Goal: Answer question/provide support: Share knowledge or assist other users

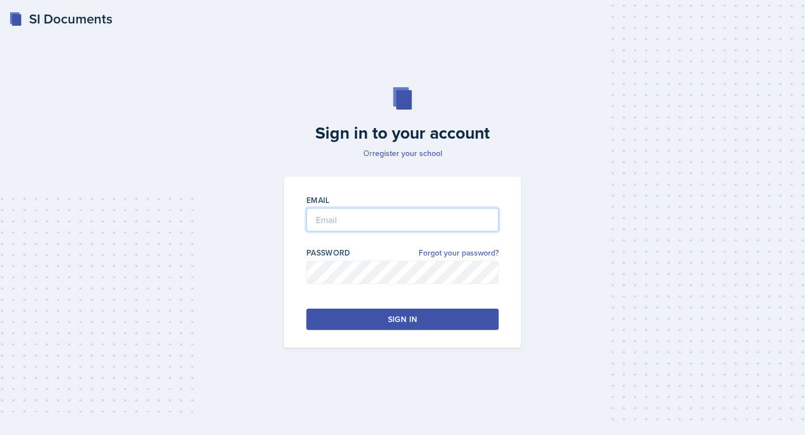
type input "[EMAIL_ADDRESS][DOMAIN_NAME]"
click at [419, 318] on button "Sign in" at bounding box center [402, 319] width 192 height 21
click at [415, 318] on div "Sign in" at bounding box center [402, 319] width 29 height 11
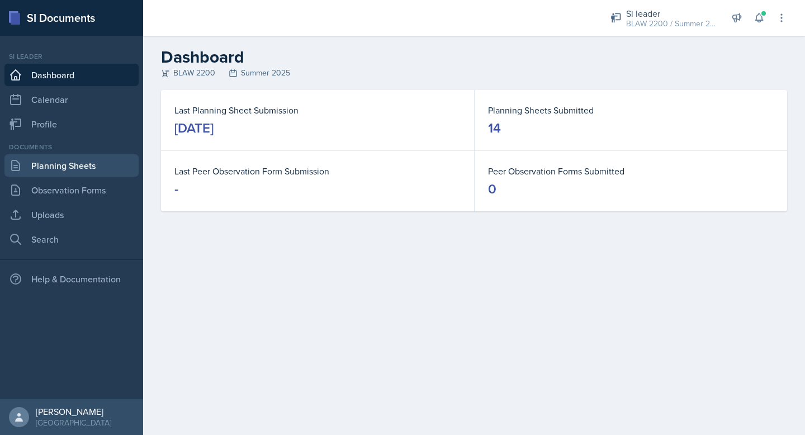
click at [45, 170] on link "Planning Sheets" at bounding box center [71, 165] width 134 height 22
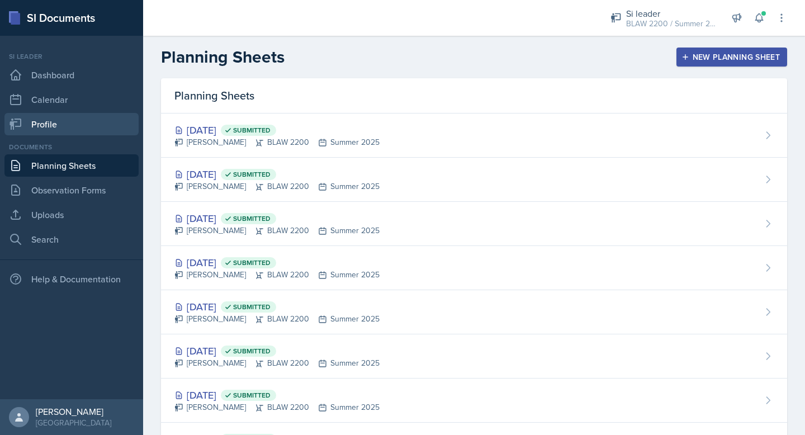
click at [66, 123] on link "Profile" at bounding box center [71, 124] width 134 height 22
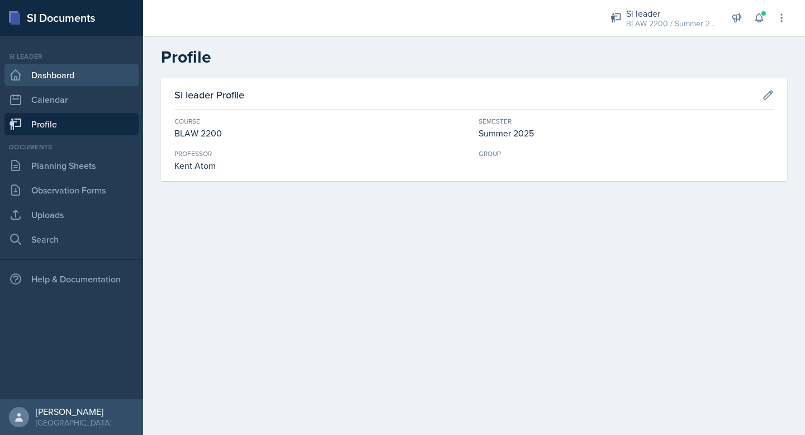
click at [60, 66] on link "Dashboard" at bounding box center [71, 75] width 134 height 22
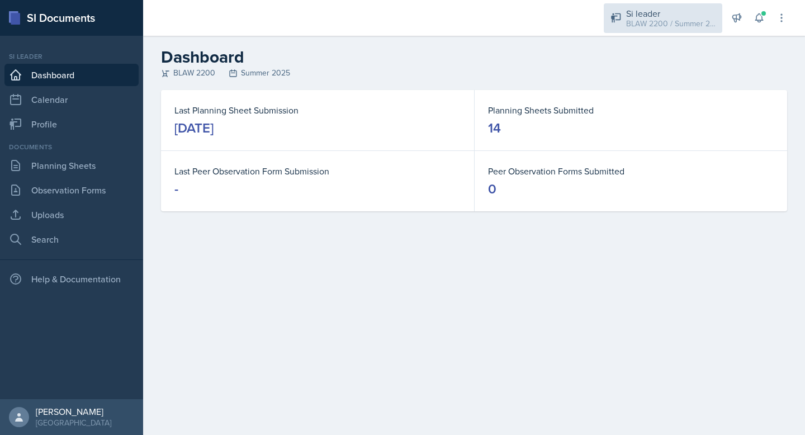
click at [654, 26] on div "BLAW 2200 / Summer 2025" at bounding box center [670, 24] width 89 height 12
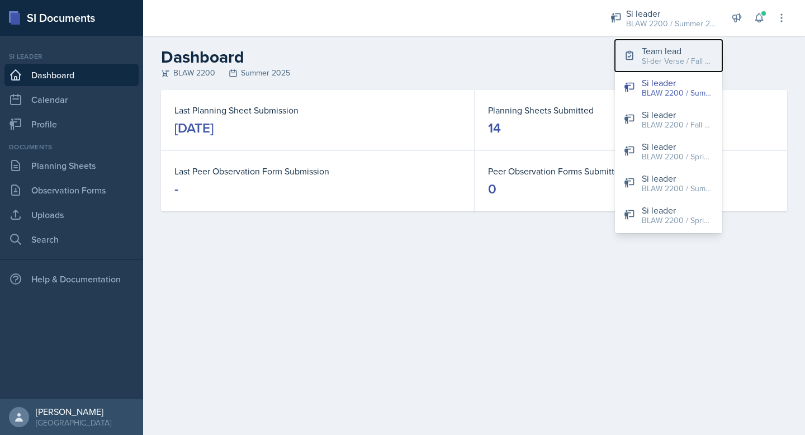
click at [652, 56] on div "SI-der Verse / Fall 2025" at bounding box center [678, 61] width 72 height 12
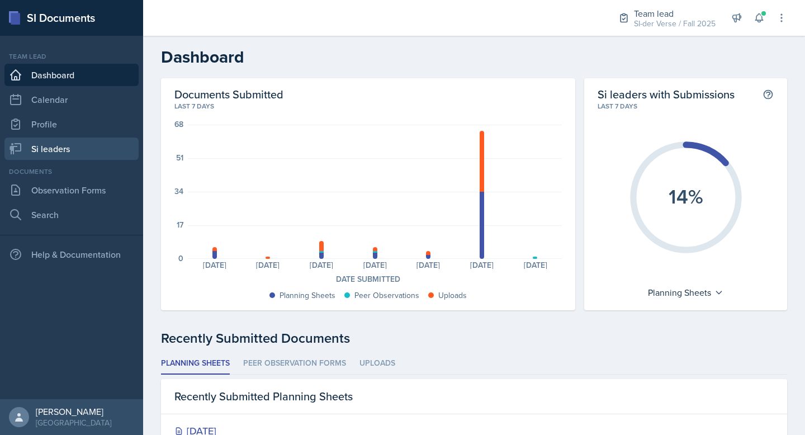
click at [53, 152] on link "Si leaders" at bounding box center [71, 149] width 134 height 22
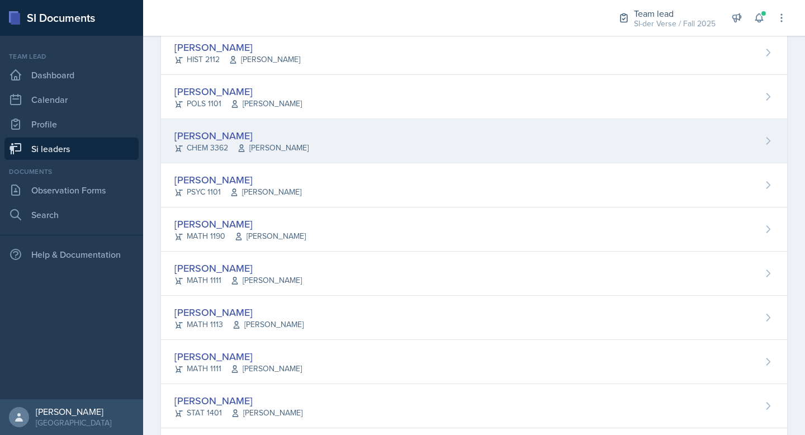
scroll to position [664, 0]
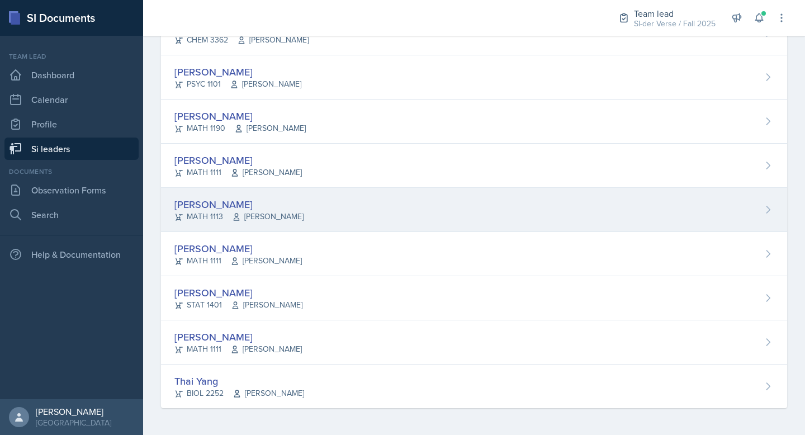
click at [259, 200] on div "[PERSON_NAME]" at bounding box center [238, 204] width 129 height 15
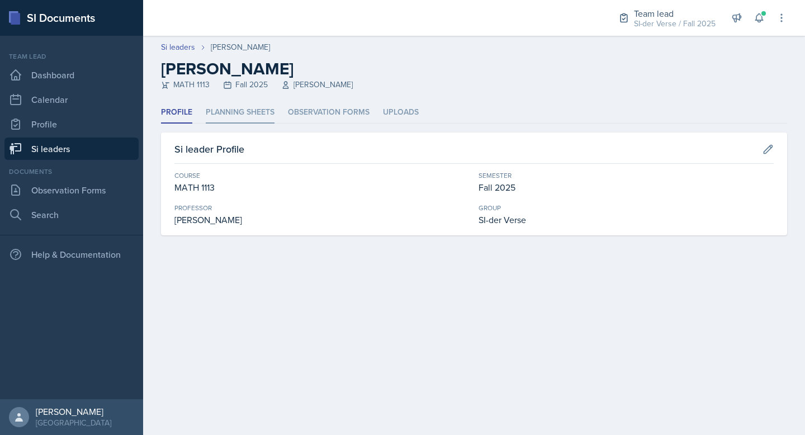
click at [234, 107] on li "Planning Sheets" at bounding box center [240, 113] width 69 height 22
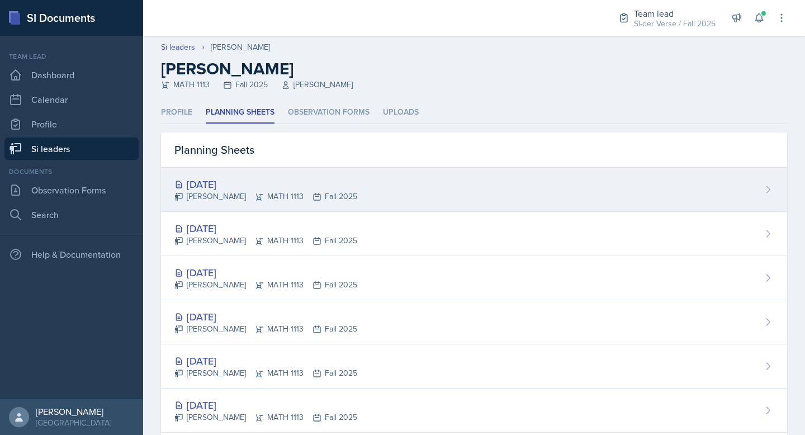
click at [248, 182] on div "[DATE]" at bounding box center [265, 184] width 183 height 15
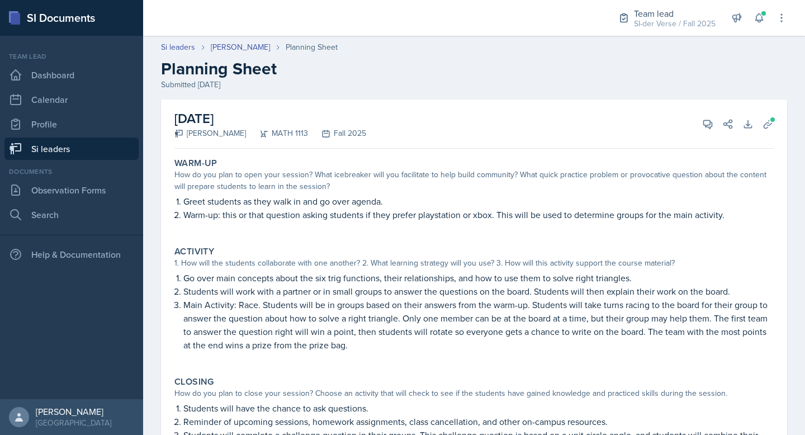
click at [46, 152] on link "Si leaders" at bounding box center [71, 149] width 134 height 22
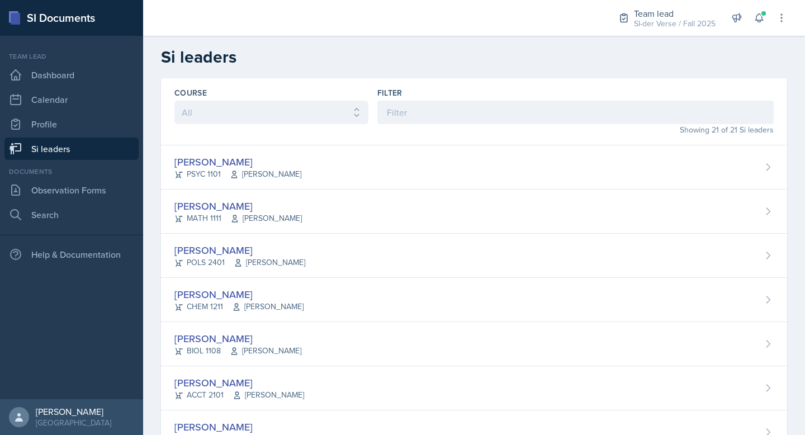
scroll to position [553, 0]
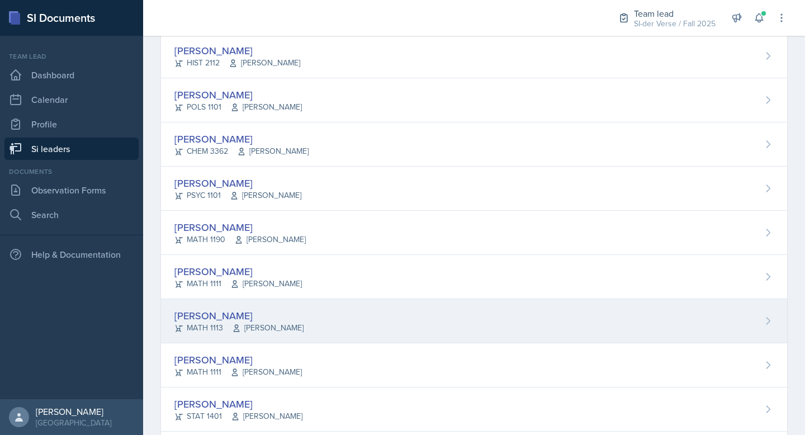
click at [232, 301] on div "[PERSON_NAME] MATH 1113 [PERSON_NAME]" at bounding box center [474, 321] width 626 height 44
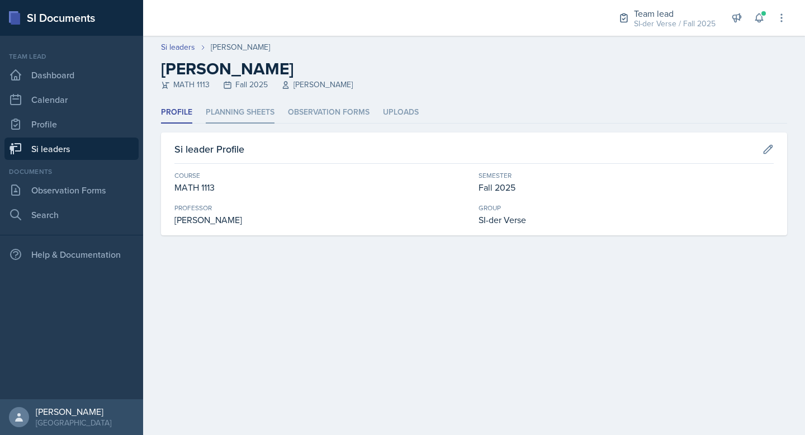
click at [234, 106] on li "Planning Sheets" at bounding box center [240, 113] width 69 height 22
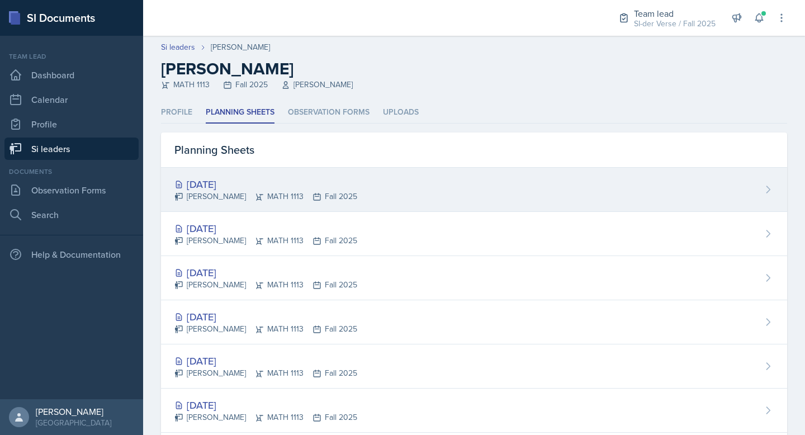
click at [257, 193] on div "[PERSON_NAME] MATH 1113 Fall 2025" at bounding box center [265, 197] width 183 height 12
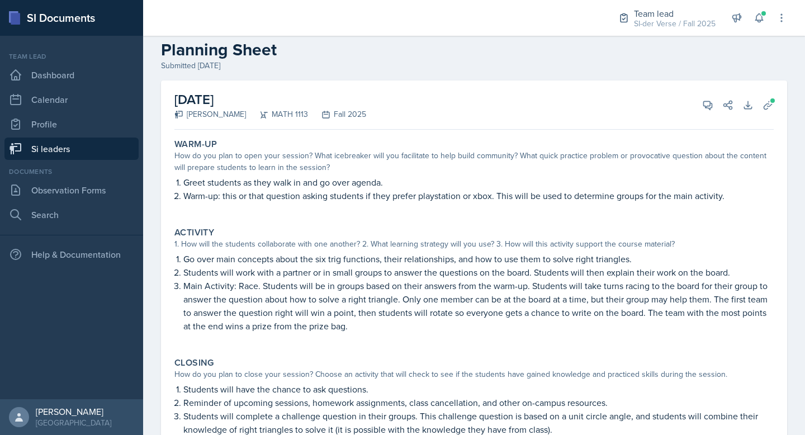
scroll to position [75, 0]
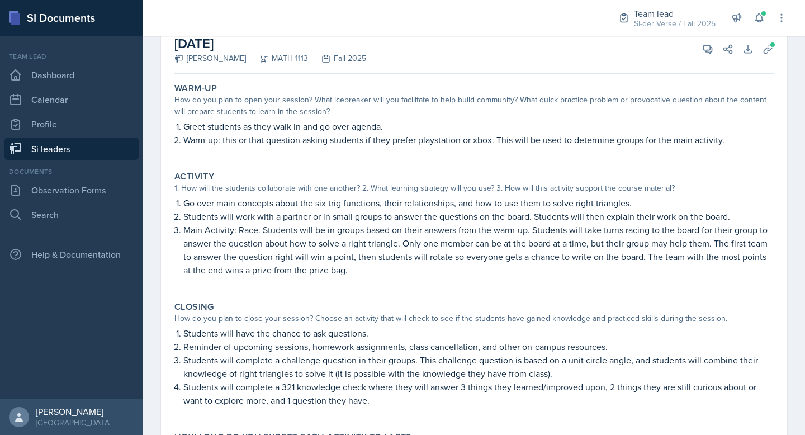
click at [247, 207] on p "Go over main concepts about the six trig functions, their relationships, and ho…" at bounding box center [478, 202] width 591 height 13
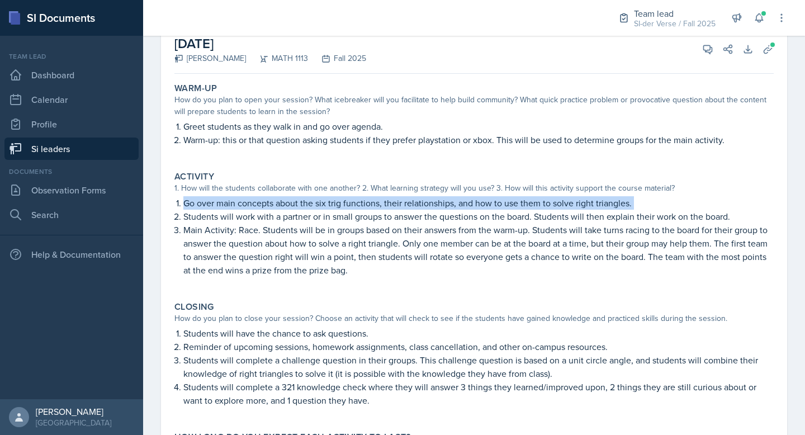
click at [247, 207] on p "Go over main concepts about the six trig functions, their relationships, and ho…" at bounding box center [478, 202] width 591 height 13
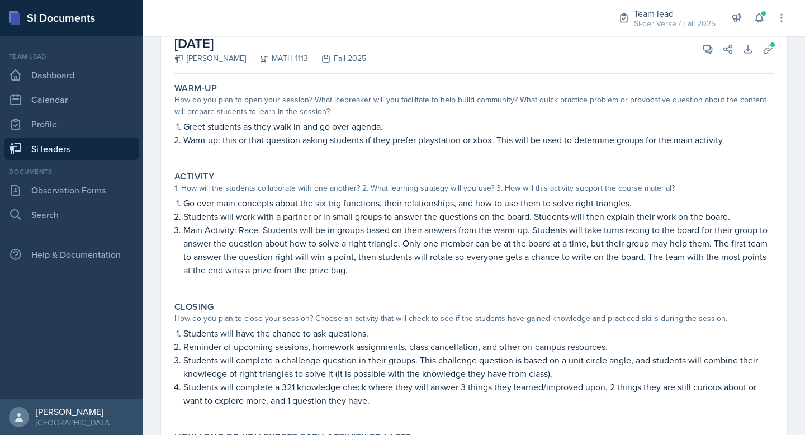
click at [244, 216] on p "Students will work with a partner or in small groups to answer the questions on…" at bounding box center [478, 216] width 591 height 13
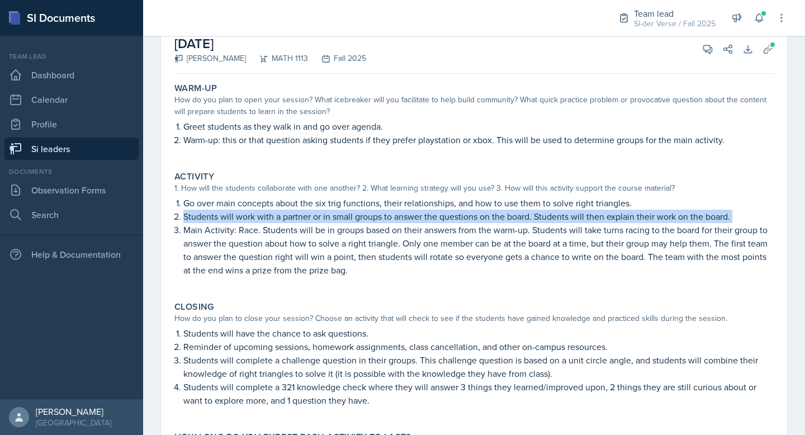
click at [244, 216] on p "Students will work with a partner or in small groups to answer the questions on…" at bounding box center [478, 216] width 591 height 13
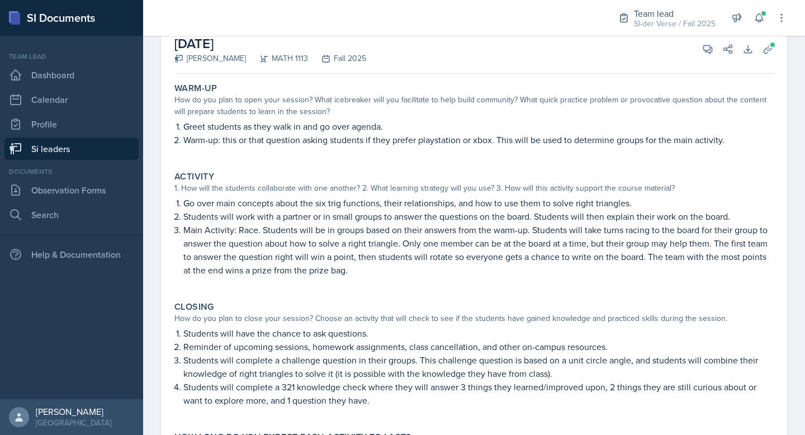
click at [262, 232] on p "Main Activity: Race. Students will be in groups based on their answers from the…" at bounding box center [478, 250] width 591 height 54
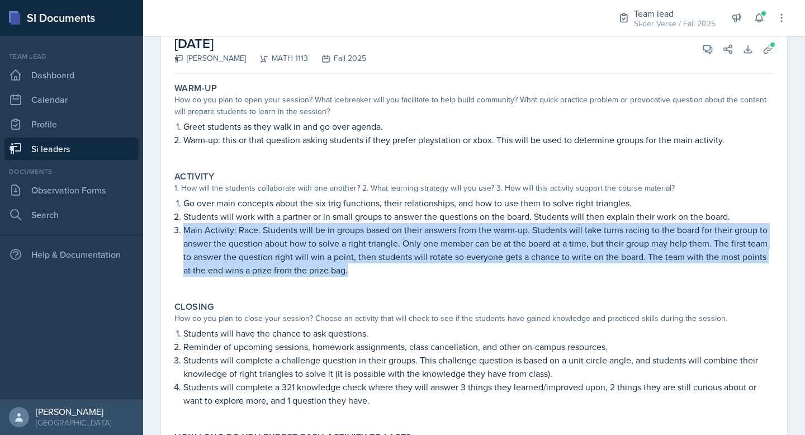
click at [262, 232] on p "Main Activity: Race. Students will be in groups based on their answers from the…" at bounding box center [478, 250] width 591 height 54
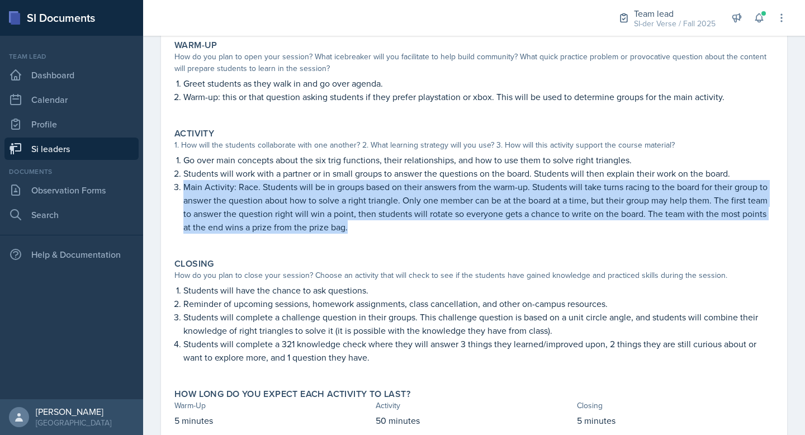
scroll to position [155, 0]
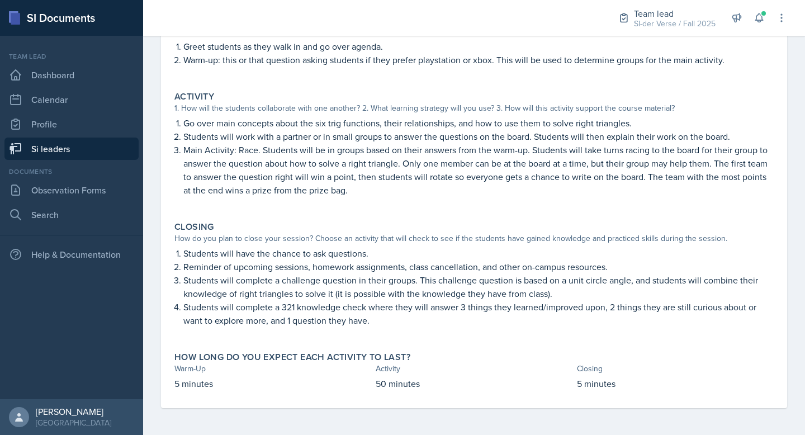
click at [289, 263] on p "Reminder of upcoming sessions, homework assignments, class cancellation, and ot…" at bounding box center [478, 266] width 591 height 13
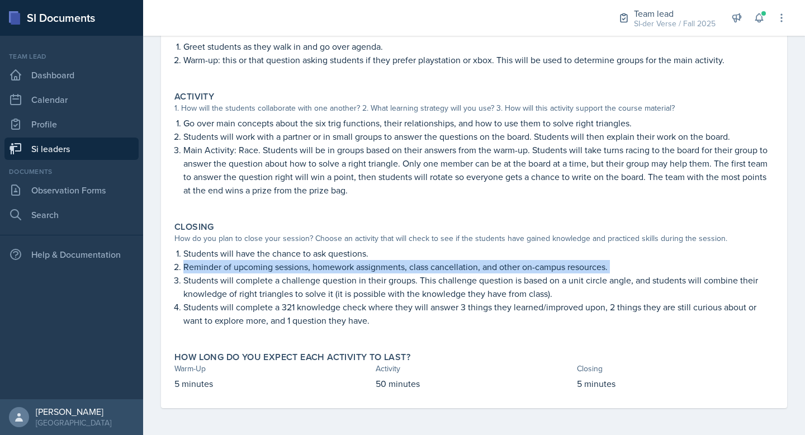
click at [289, 263] on p "Reminder of upcoming sessions, homework assignments, class cancellation, and ot…" at bounding box center [478, 266] width 591 height 13
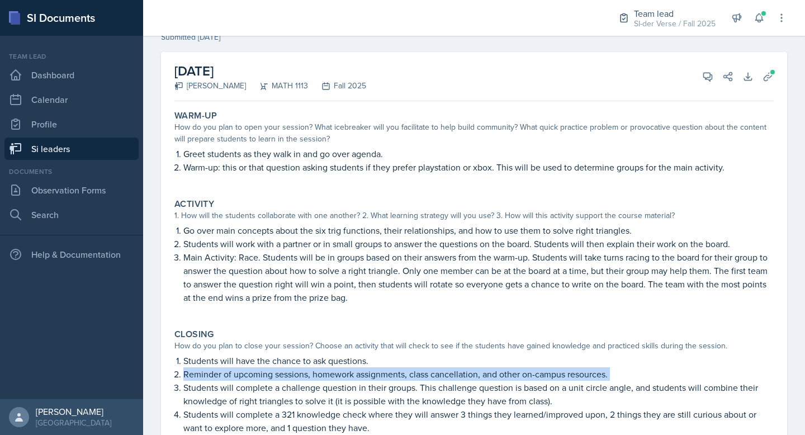
scroll to position [0, 0]
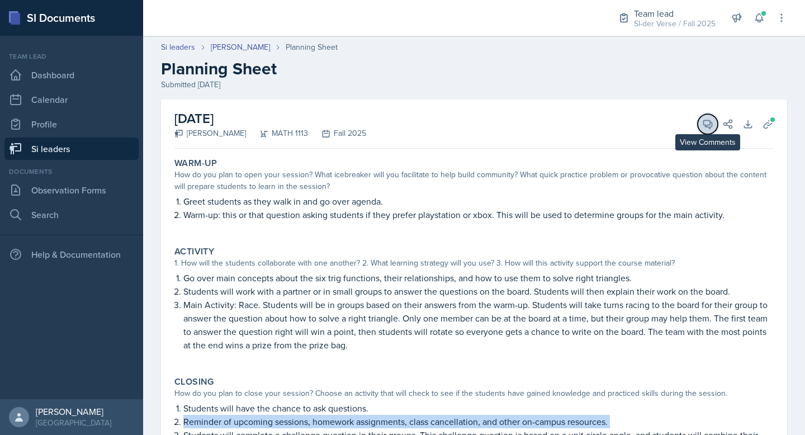
click at [706, 121] on button "View Comments" at bounding box center [708, 124] width 20 height 20
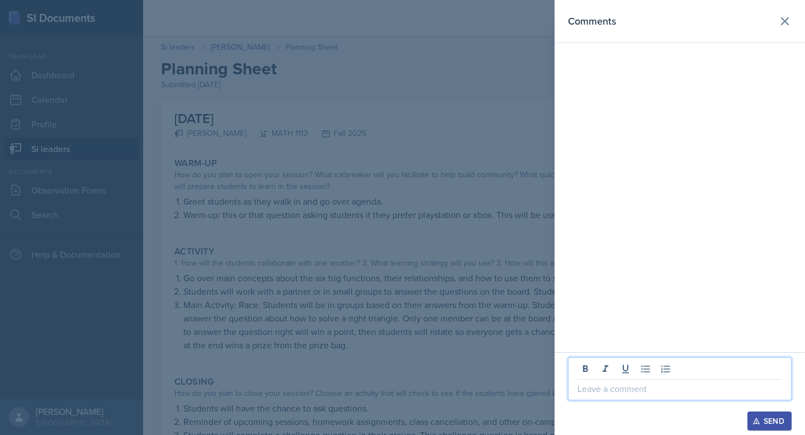
click at [621, 385] on p at bounding box center [680, 388] width 205 height 13
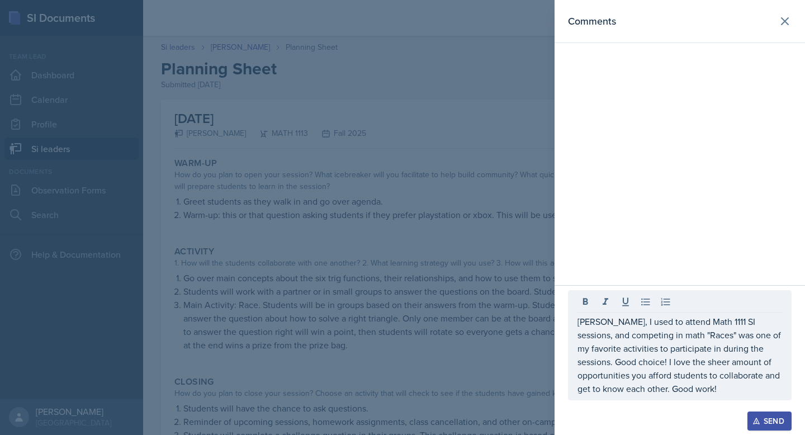
click at [757, 419] on icon "button" at bounding box center [757, 421] width 8 height 8
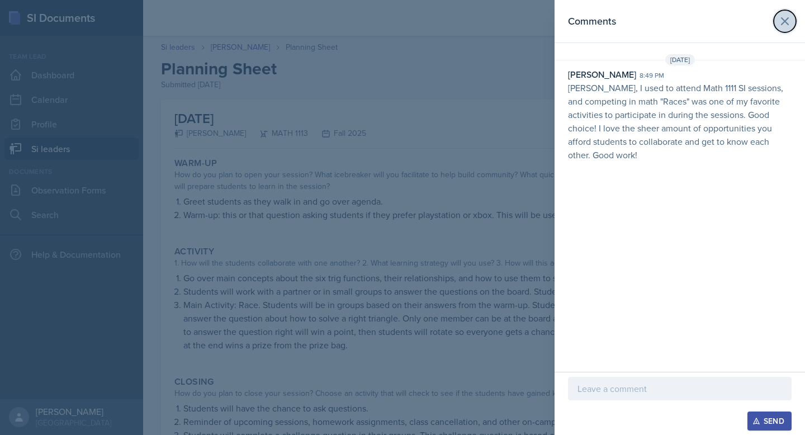
click at [782, 20] on icon at bounding box center [784, 21] width 13 height 13
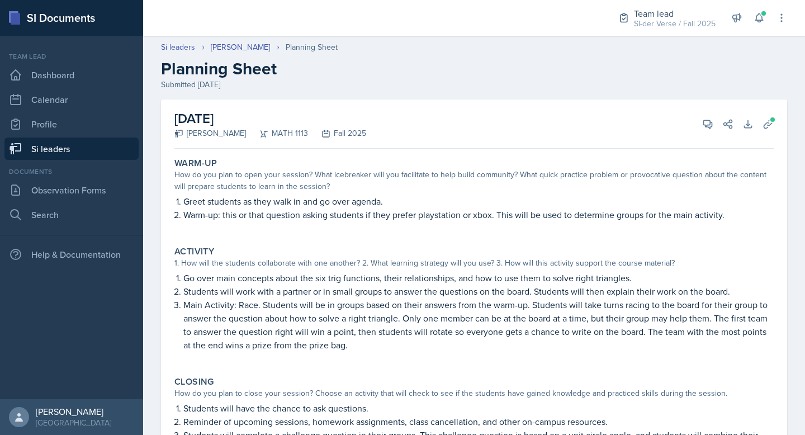
click at [52, 147] on link "Si leaders" at bounding box center [71, 149] width 134 height 22
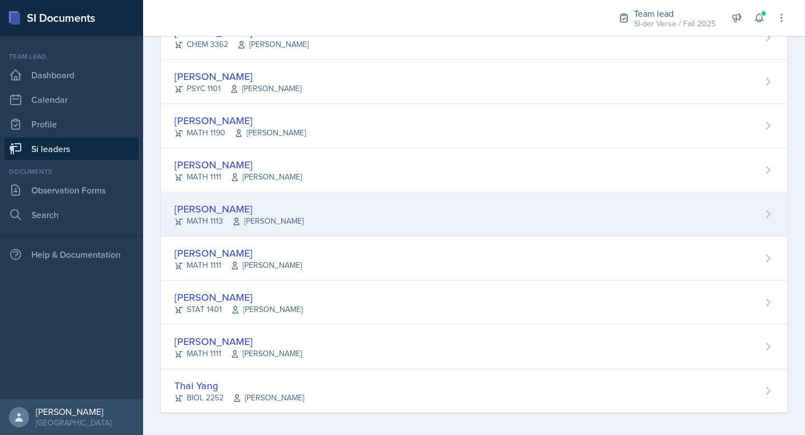
scroll to position [664, 0]
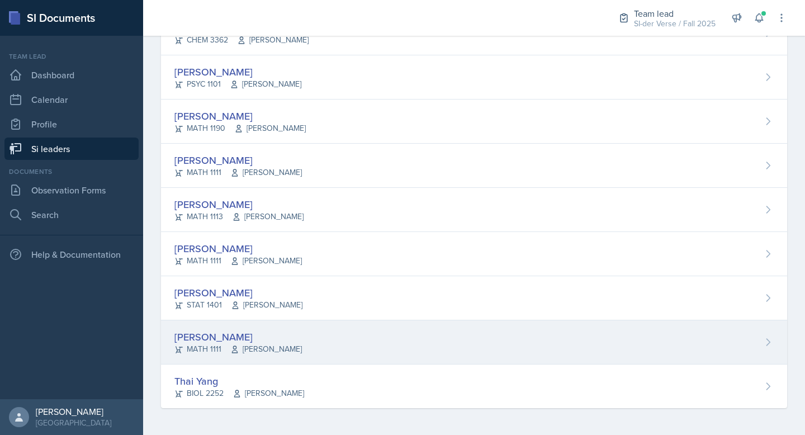
click at [270, 334] on div "[PERSON_NAME]" at bounding box center [237, 336] width 127 height 15
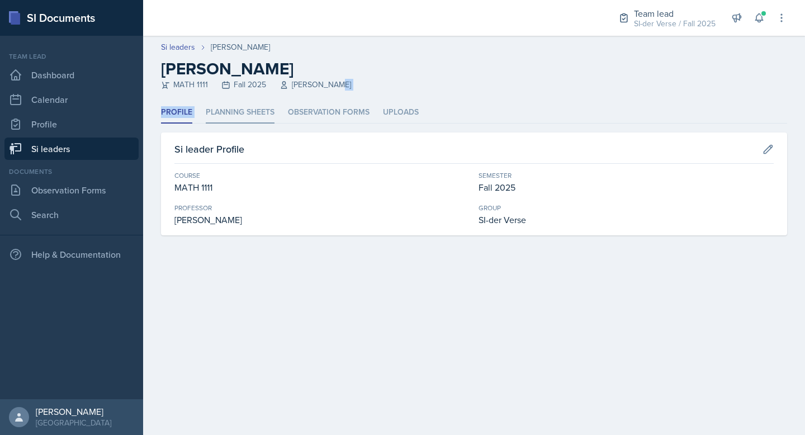
click at [247, 101] on div "Si leaders [PERSON_NAME] [PERSON_NAME] MATH 1111 Fall 2025 [PERSON_NAME] Profil…" at bounding box center [474, 149] width 662 height 226
click at [244, 112] on li "Planning Sheets" at bounding box center [240, 113] width 69 height 22
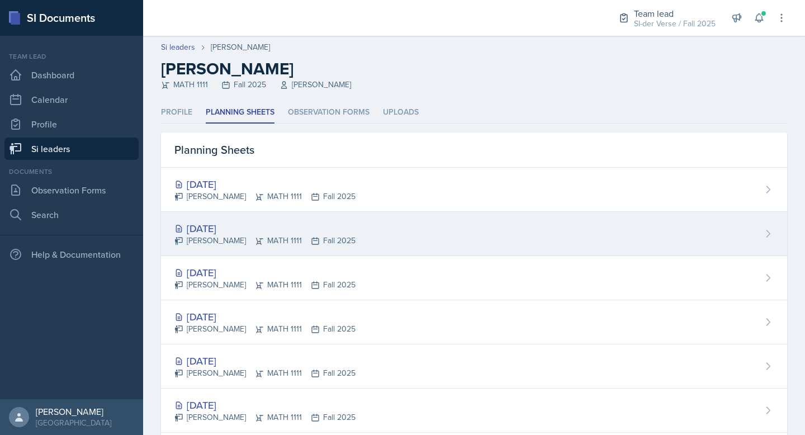
click at [218, 224] on div "[DATE]" at bounding box center [264, 228] width 181 height 15
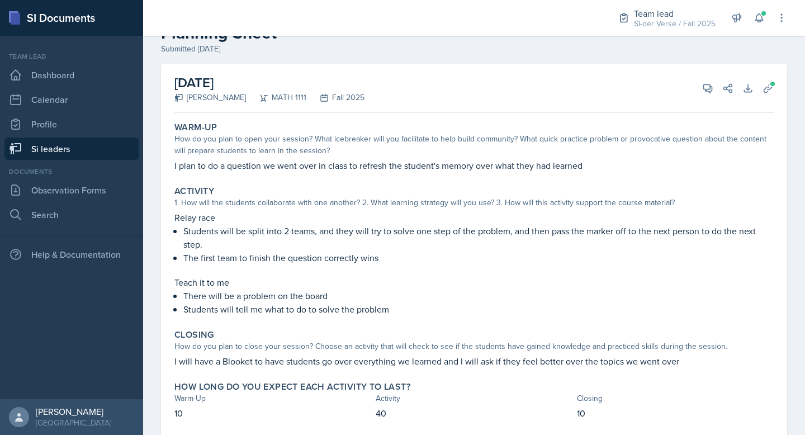
scroll to position [65, 0]
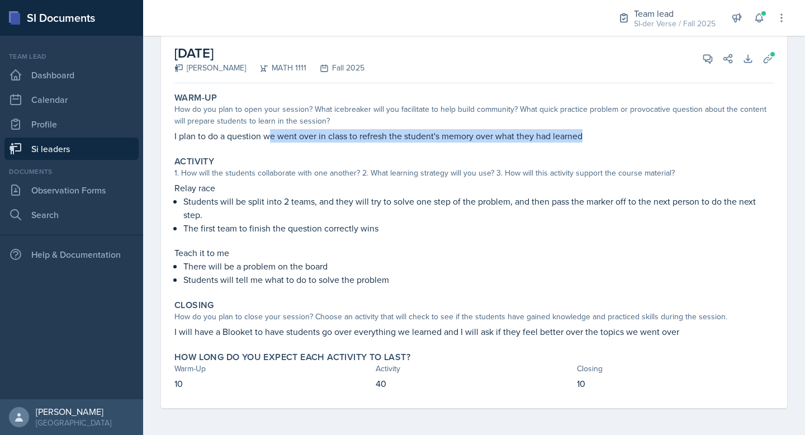
drag, startPoint x: 250, startPoint y: 143, endPoint x: 271, endPoint y: 138, distance: 21.7
click at [271, 138] on div "Warm-Up How do you plan to open your session? What icebreaker will you facilita…" at bounding box center [474, 117] width 608 height 59
click at [272, 138] on p "I plan to do a question we went over in class to refresh the student's memory o…" at bounding box center [473, 135] width 599 height 13
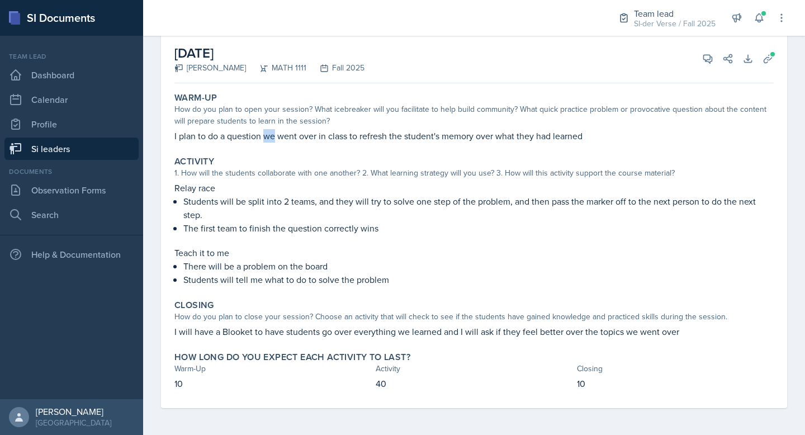
click at [272, 138] on p "I plan to do a question we went over in class to refresh the student's memory o…" at bounding box center [473, 135] width 599 height 13
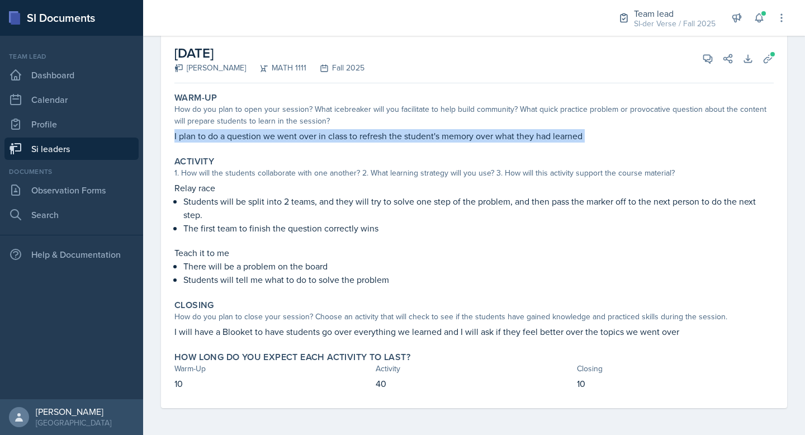
click at [272, 138] on p "I plan to do a question we went over in class to refresh the student's memory o…" at bounding box center [473, 135] width 599 height 13
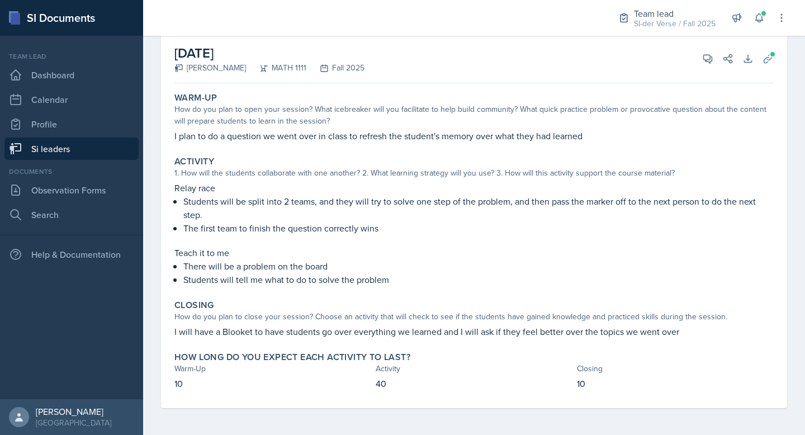
click at [219, 257] on p "Teach it to me" at bounding box center [473, 252] width 599 height 13
click at [212, 187] on p "Relay race" at bounding box center [473, 187] width 599 height 13
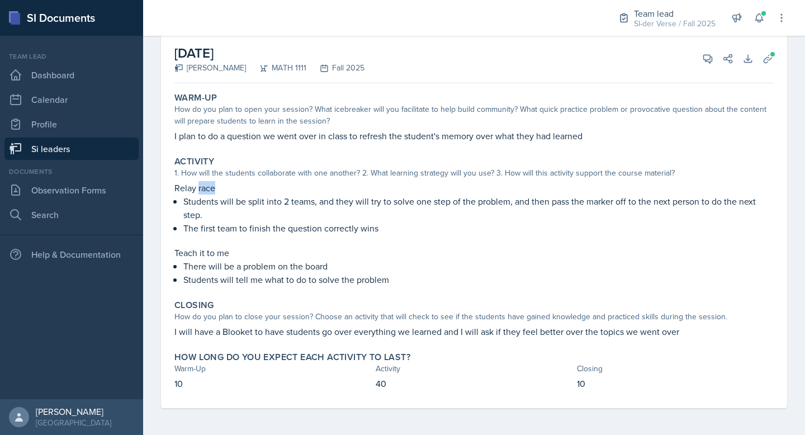
click at [212, 187] on p "Relay race" at bounding box center [473, 187] width 599 height 13
click at [702, 54] on icon at bounding box center [707, 58] width 11 height 11
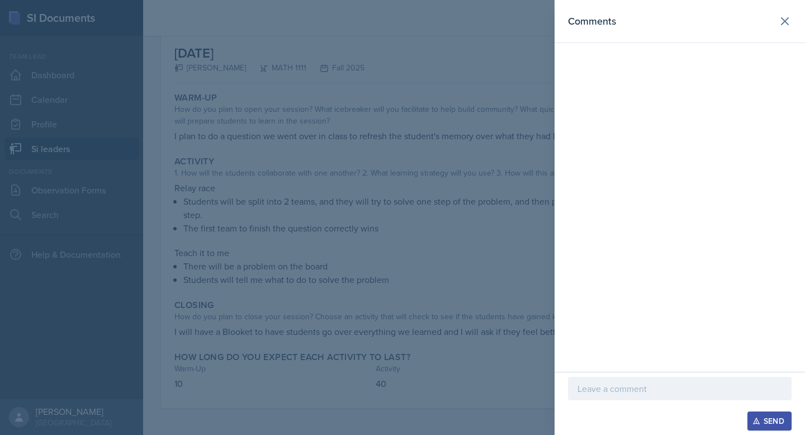
click at [623, 393] on p at bounding box center [680, 388] width 205 height 13
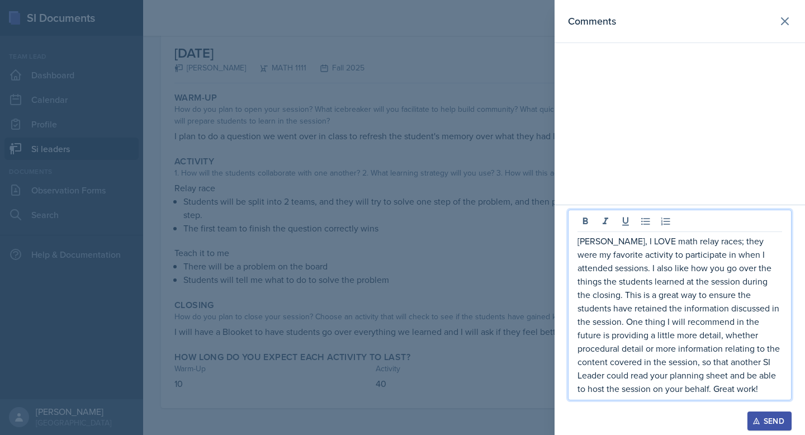
click at [767, 418] on div "Send" at bounding box center [770, 421] width 30 height 9
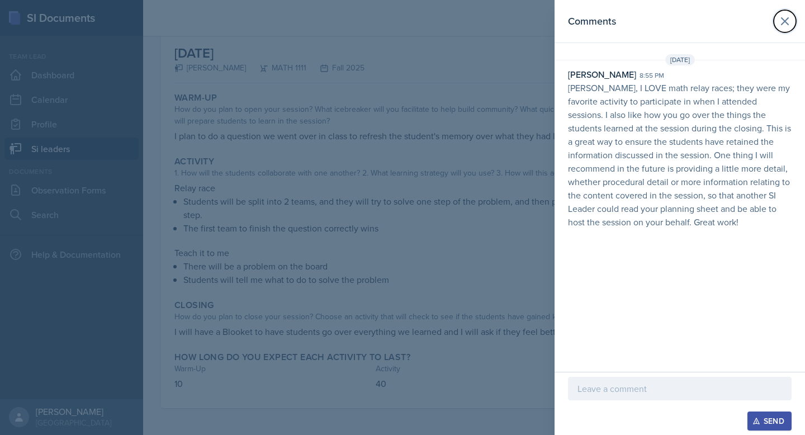
drag, startPoint x: 788, startPoint y: 21, endPoint x: 613, endPoint y: 15, distance: 175.7
click at [788, 21] on icon at bounding box center [784, 21] width 13 height 13
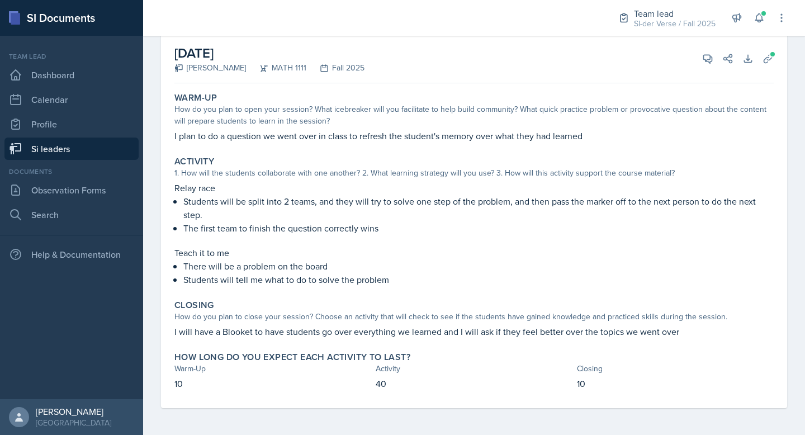
click at [35, 146] on link "Si leaders" at bounding box center [71, 149] width 134 height 22
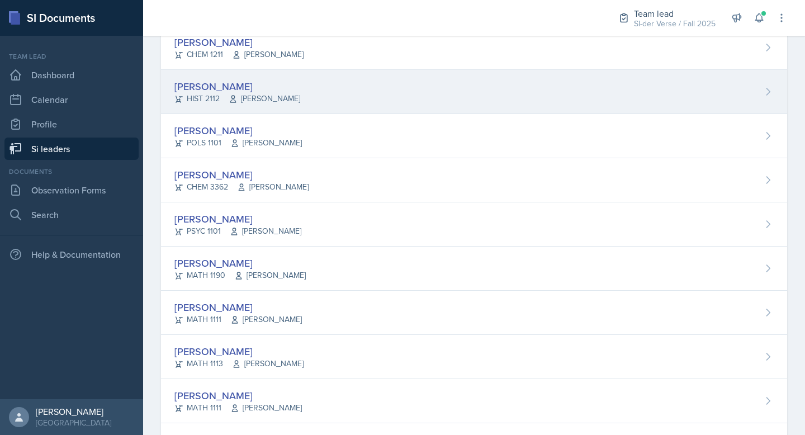
scroll to position [458, 0]
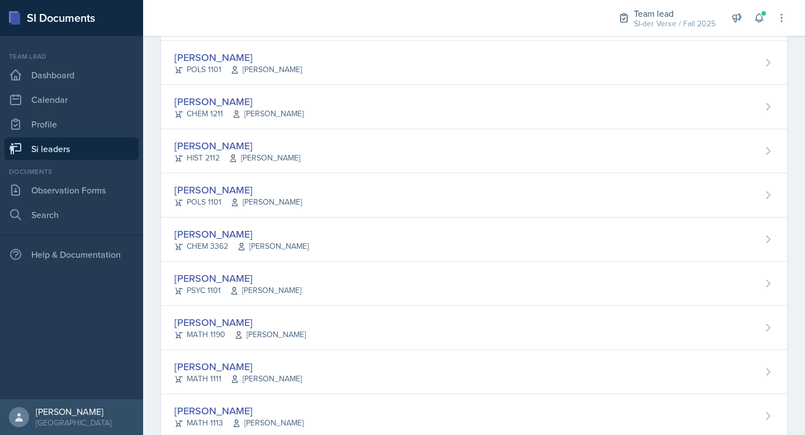
click at [241, 144] on div "[PERSON_NAME]" at bounding box center [237, 145] width 126 height 15
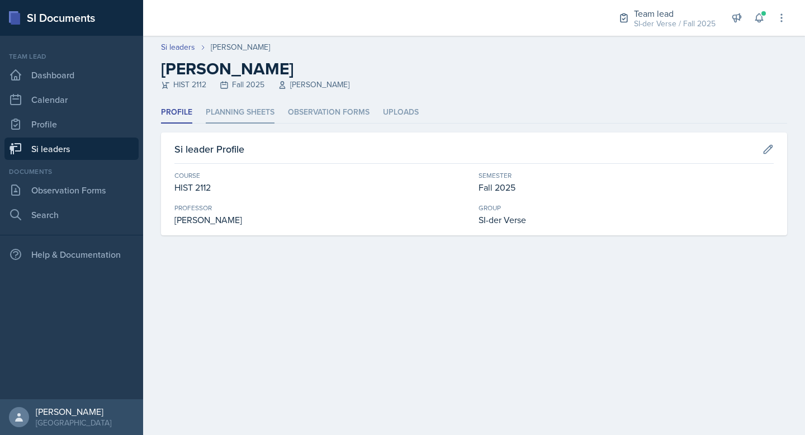
click at [238, 113] on li "Planning Sheets" at bounding box center [240, 113] width 69 height 22
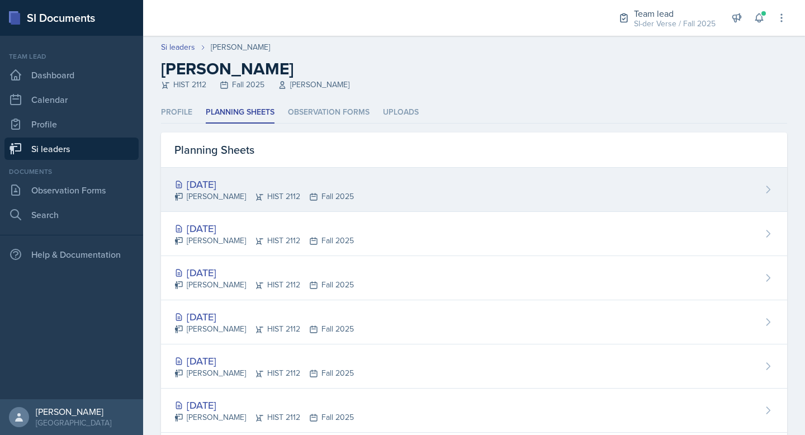
click at [241, 182] on div "[DATE]" at bounding box center [264, 184] width 180 height 15
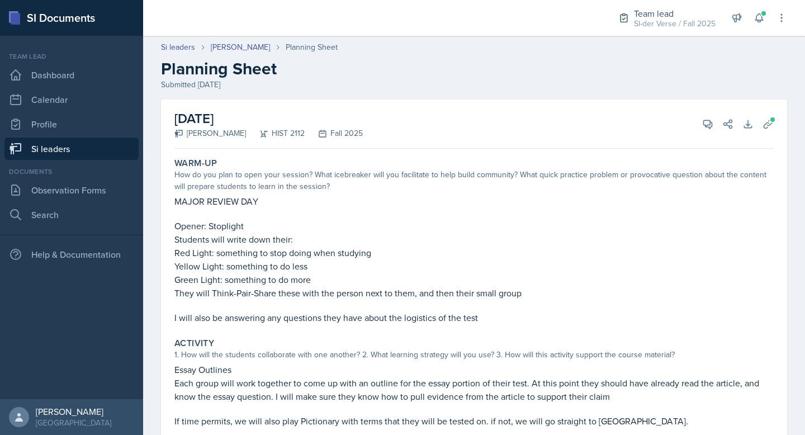
click at [219, 225] on p "Opener: Stoplight" at bounding box center [473, 225] width 599 height 13
click at [228, 237] on p "Students will write down their:" at bounding box center [473, 239] width 599 height 13
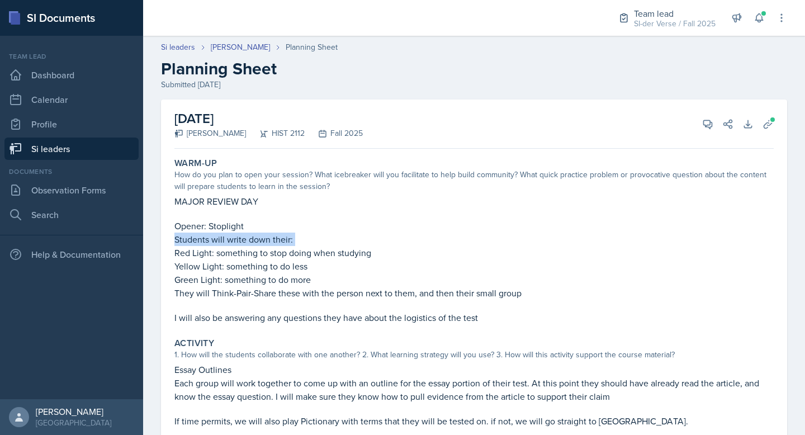
click at [227, 236] on p "Students will write down their:" at bounding box center [473, 239] width 599 height 13
click at [257, 261] on p "Yellow Light: something to do less" at bounding box center [473, 265] width 599 height 13
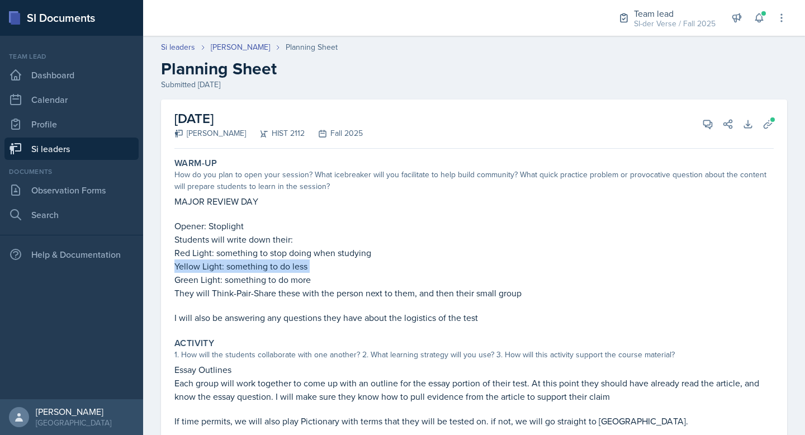
click at [256, 262] on p "Yellow Light: something to do less" at bounding box center [473, 265] width 599 height 13
click at [277, 286] on p "They will Think-Pair-Share these with the person next to them, and then their s…" at bounding box center [473, 292] width 599 height 13
click at [277, 287] on p "They will Think-Pair-Share these with the person next to them, and then their s…" at bounding box center [473, 292] width 599 height 13
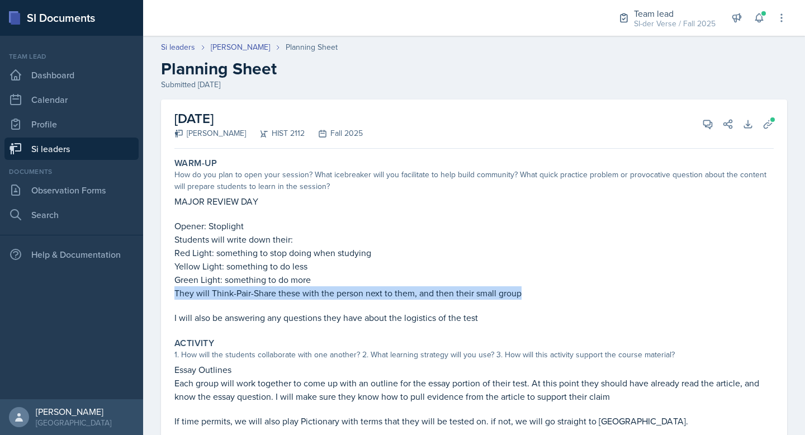
click at [276, 287] on p "They will Think-Pair-Share these with the person next to them, and then their s…" at bounding box center [473, 292] width 599 height 13
click at [702, 123] on icon at bounding box center [707, 124] width 11 height 11
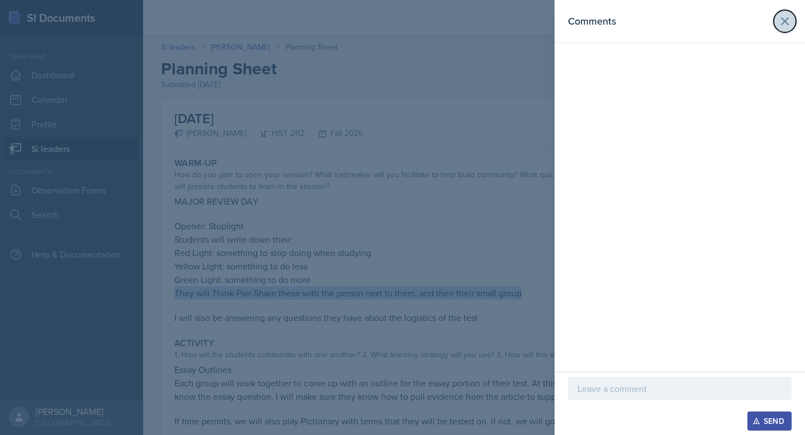
click at [781, 27] on button at bounding box center [785, 21] width 22 height 22
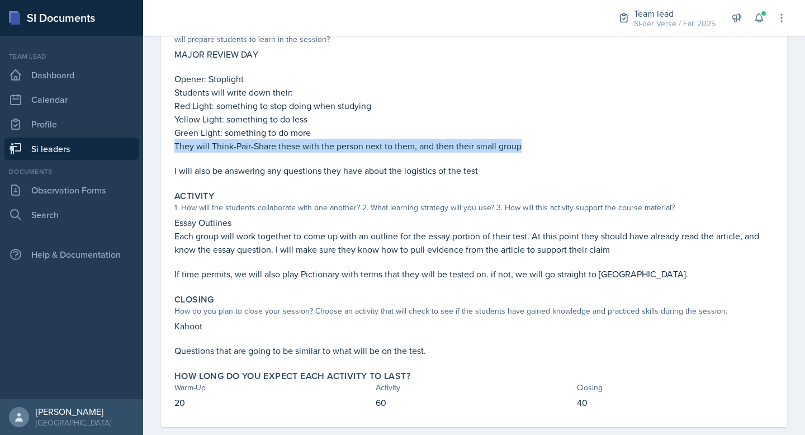
scroll to position [148, 0]
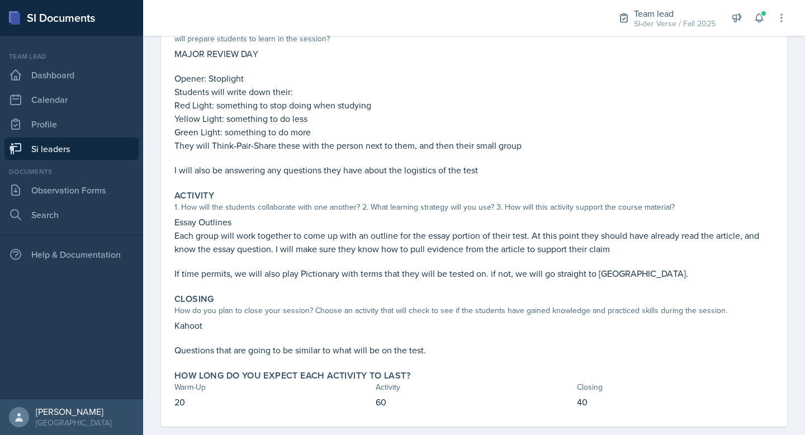
click at [225, 174] on p "I will also be answering any questions they have about the logistics of the test" at bounding box center [473, 169] width 599 height 13
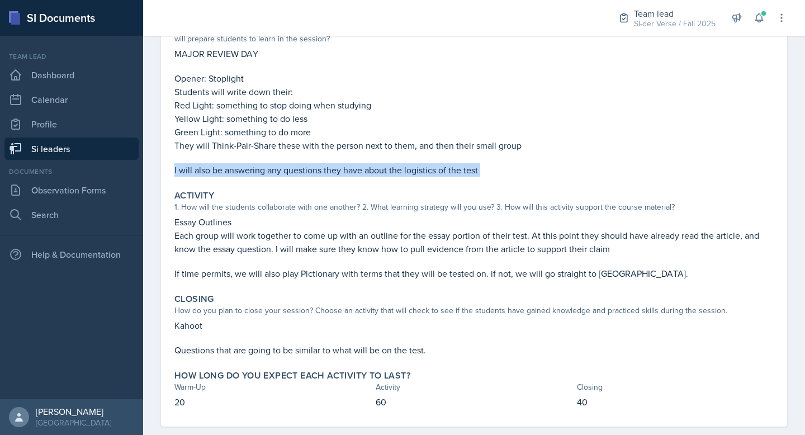
click at [225, 174] on p "I will also be answering any questions they have about the logistics of the test" at bounding box center [473, 169] width 599 height 13
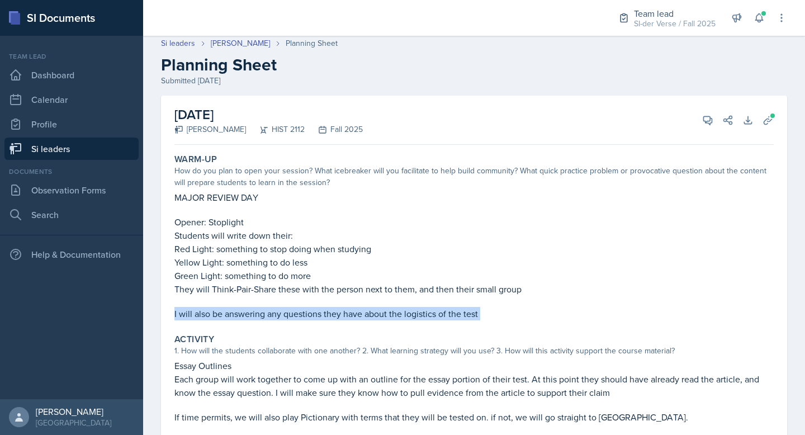
scroll to position [0, 0]
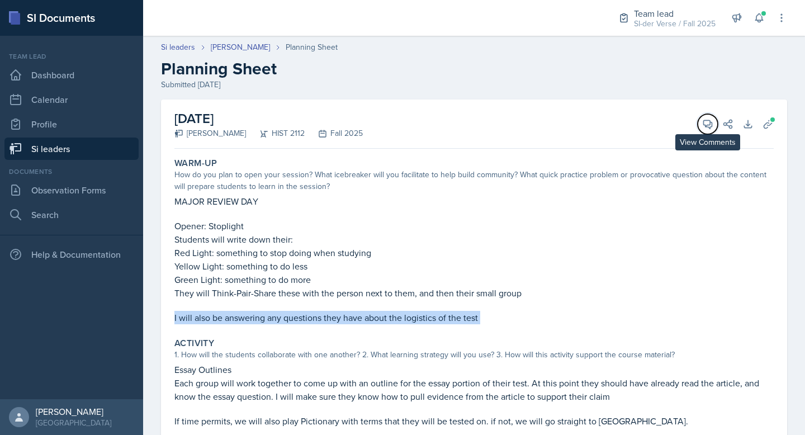
click at [709, 119] on span at bounding box center [712, 120] width 6 height 6
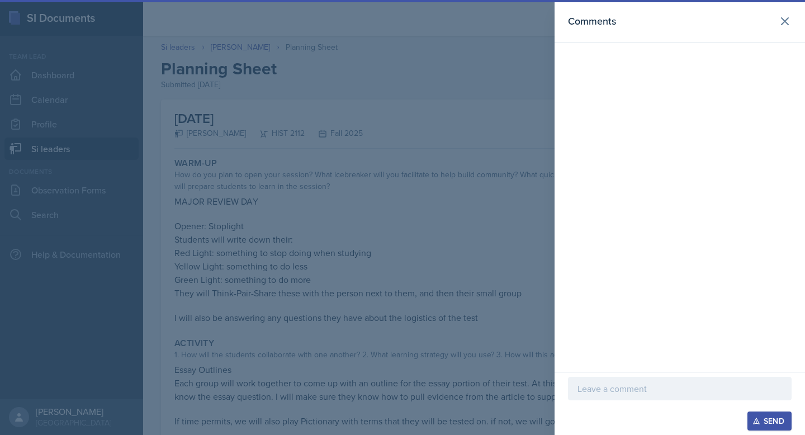
click at [594, 396] on div at bounding box center [680, 388] width 224 height 23
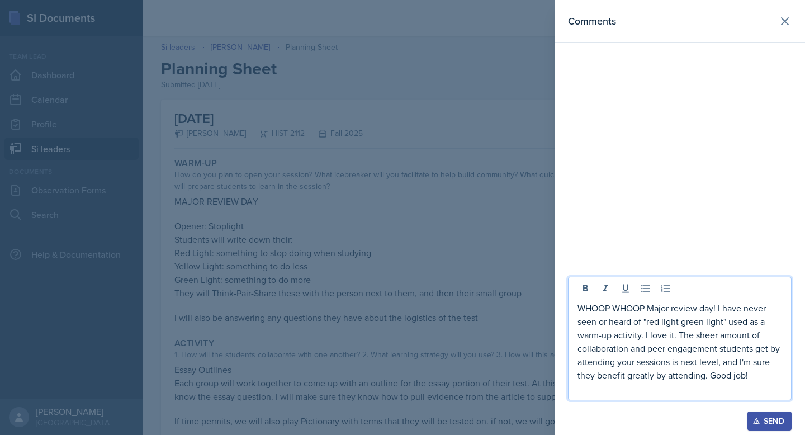
click at [762, 422] on div "Send" at bounding box center [770, 421] width 30 height 9
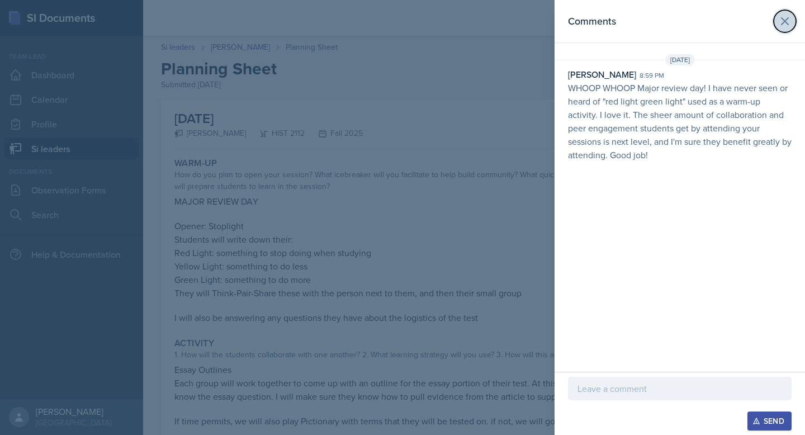
click at [785, 17] on icon at bounding box center [784, 21] width 13 height 13
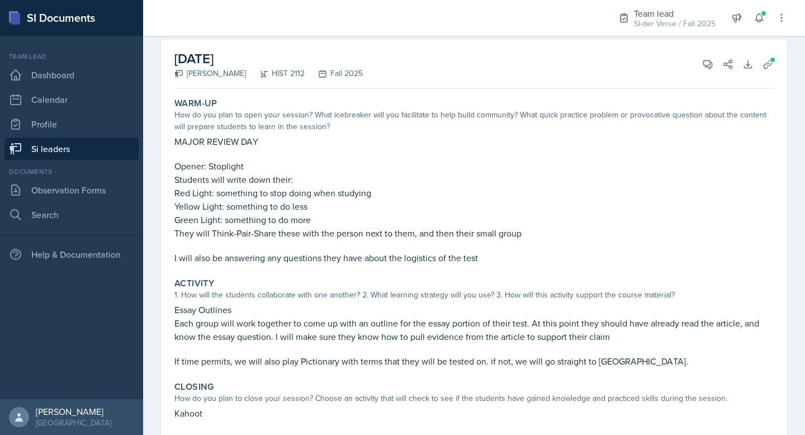
scroll to position [166, 0]
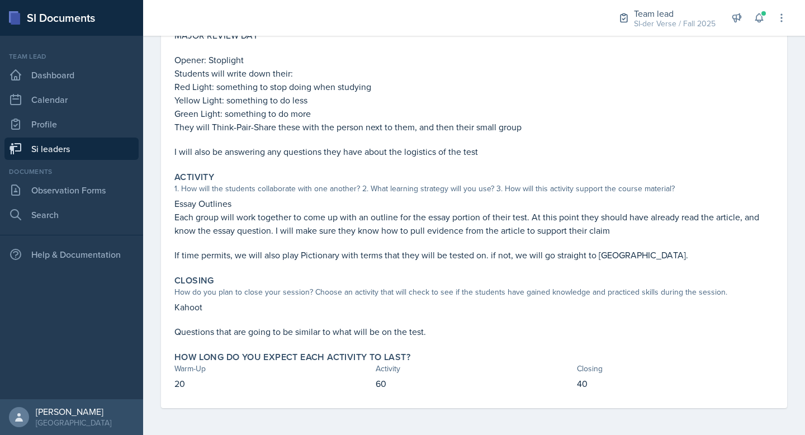
click at [55, 138] on link "Si leaders" at bounding box center [71, 149] width 134 height 22
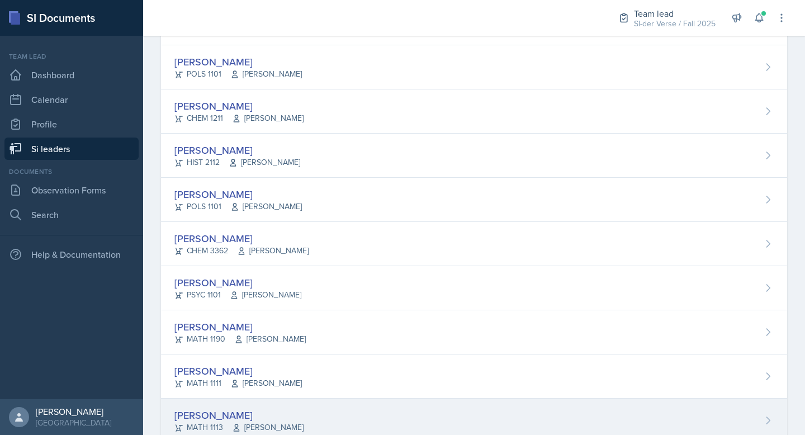
scroll to position [664, 0]
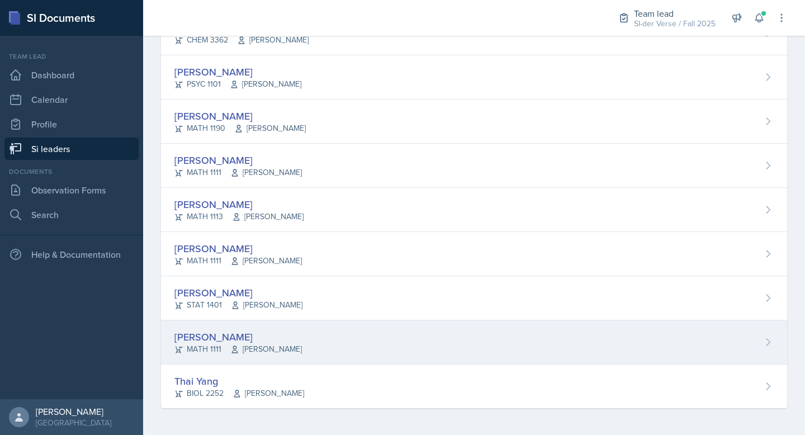
click at [324, 333] on div "[PERSON_NAME] MATH 1111 [PERSON_NAME]" at bounding box center [474, 342] width 626 height 44
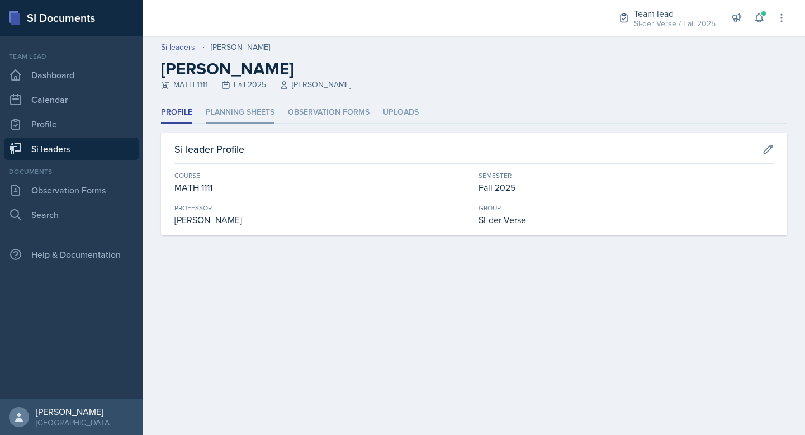
click at [245, 115] on li "Planning Sheets" at bounding box center [240, 113] width 69 height 22
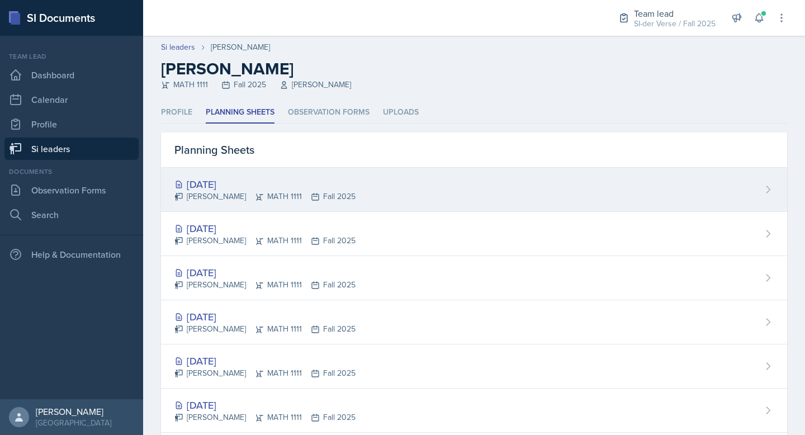
click at [238, 185] on div "[DATE]" at bounding box center [264, 184] width 181 height 15
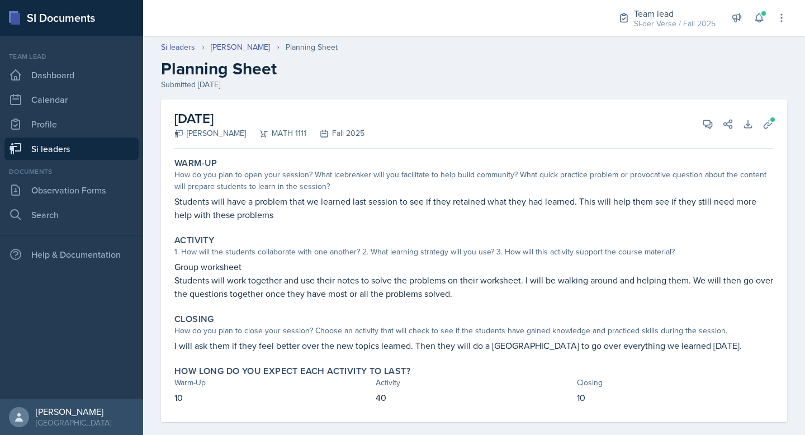
click at [276, 210] on p "Students will have a problem that we learned last session to see if they retain…" at bounding box center [473, 208] width 599 height 27
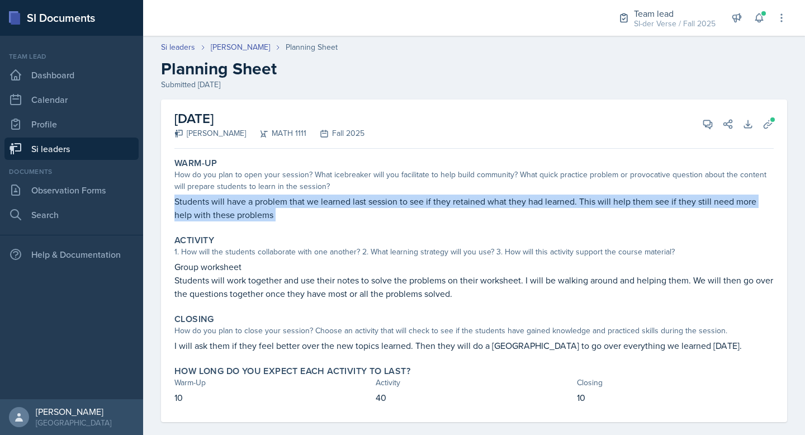
click at [276, 210] on p "Students will have a problem that we learned last session to see if they retain…" at bounding box center [473, 208] width 599 height 27
click at [275, 210] on p "Students will have a problem that we learned last session to see if they retain…" at bounding box center [473, 208] width 599 height 27
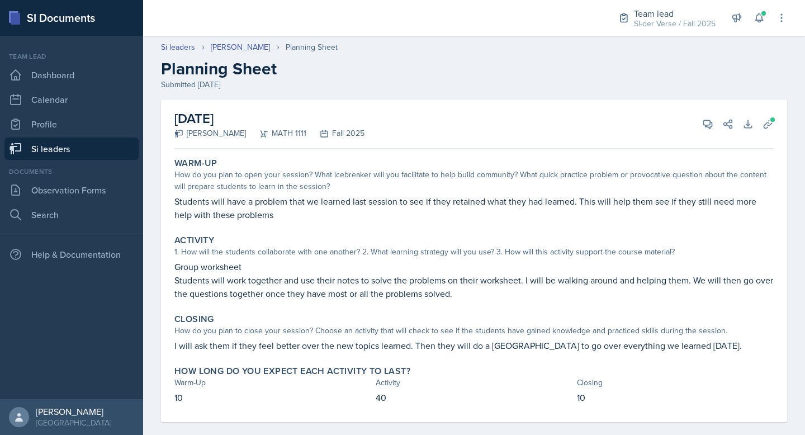
click at [275, 209] on p "Students will have a problem that we learned last session to see if they retain…" at bounding box center [473, 208] width 599 height 27
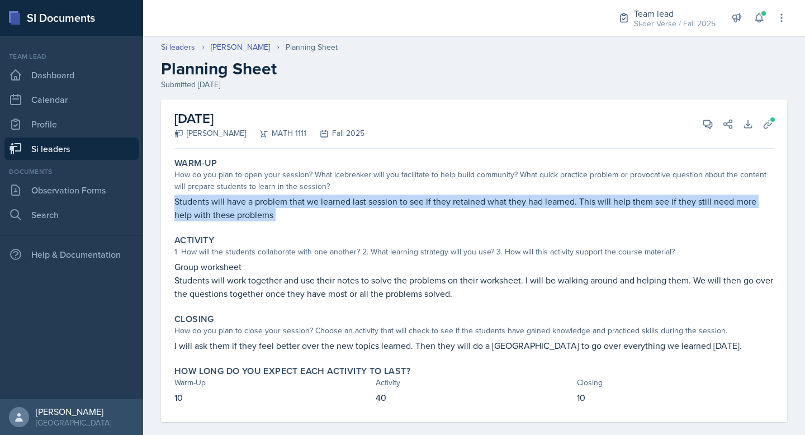
click at [275, 209] on p "Students will have a problem that we learned last session to see if they retain…" at bounding box center [473, 208] width 599 height 27
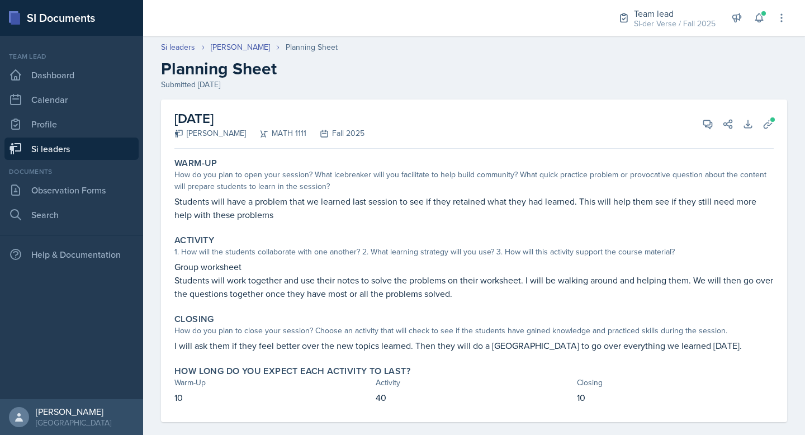
click at [239, 293] on p "Students will work together and use their notes to solve the problems on their …" at bounding box center [473, 286] width 599 height 27
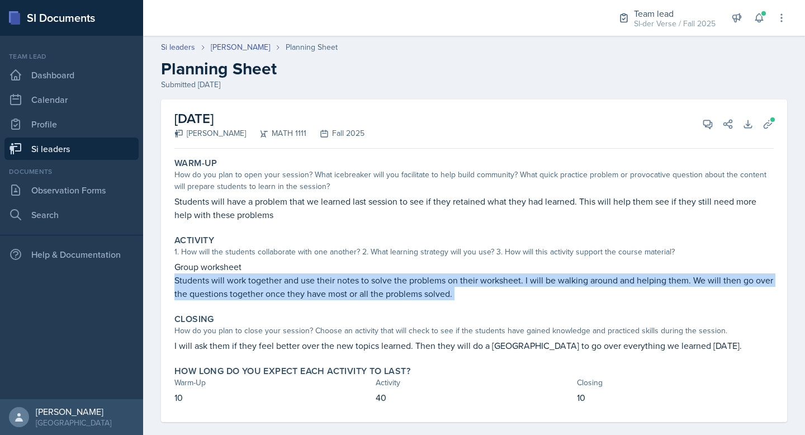
click at [239, 293] on p "Students will work together and use their notes to solve the problems on their …" at bounding box center [473, 286] width 599 height 27
click at [763, 120] on icon at bounding box center [768, 124] width 11 height 11
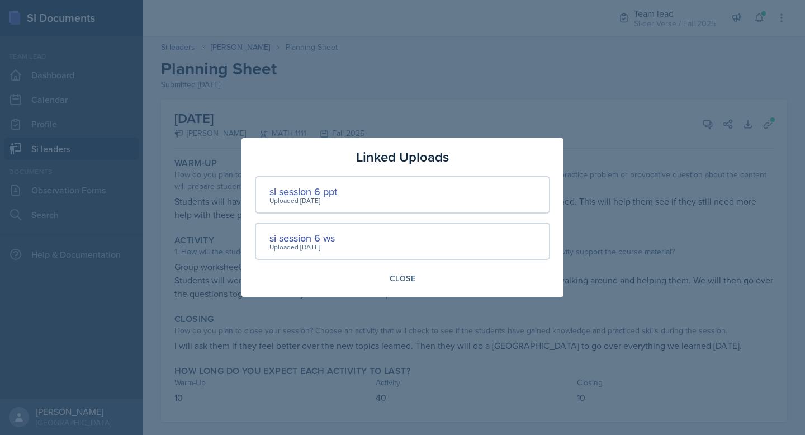
click at [319, 190] on div "si session 6 ppt" at bounding box center [304, 191] width 68 height 15
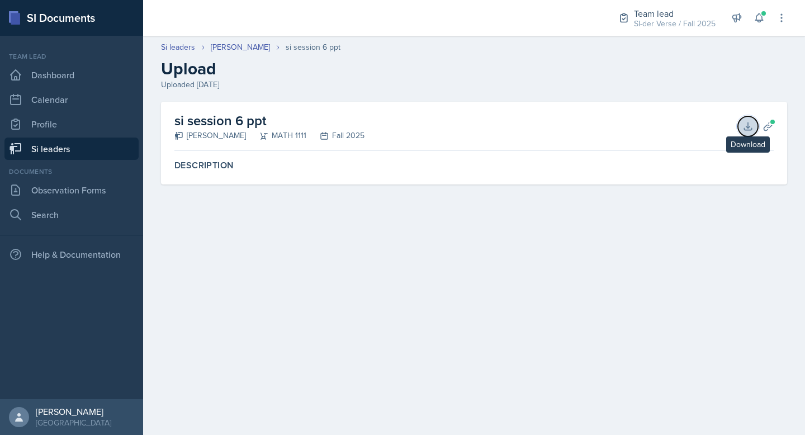
click at [745, 122] on icon at bounding box center [748, 126] width 11 height 11
drag, startPoint x: 31, startPoint y: 143, endPoint x: 59, endPoint y: 153, distance: 29.0
click at [32, 143] on link "Si leaders" at bounding box center [71, 149] width 134 height 22
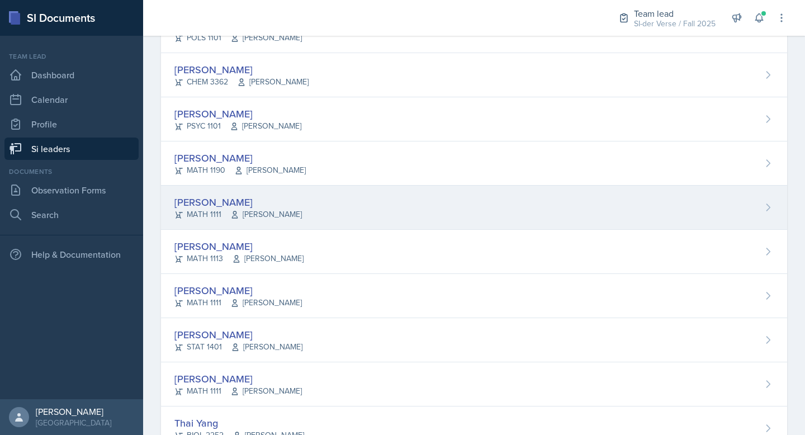
scroll to position [664, 0]
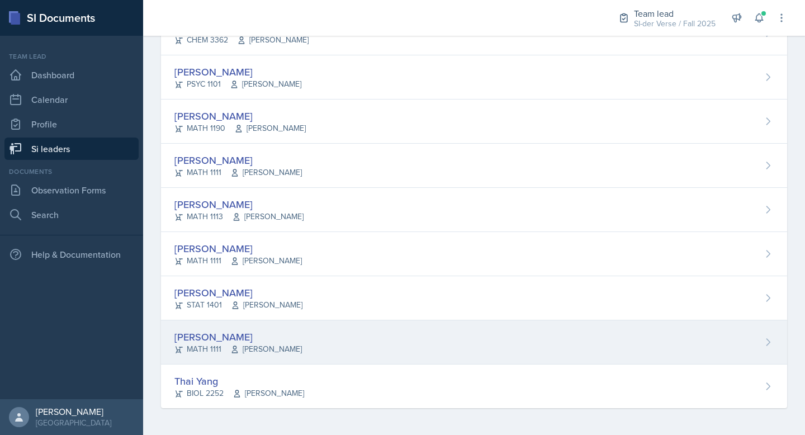
click at [271, 338] on div "[PERSON_NAME]" at bounding box center [237, 336] width 127 height 15
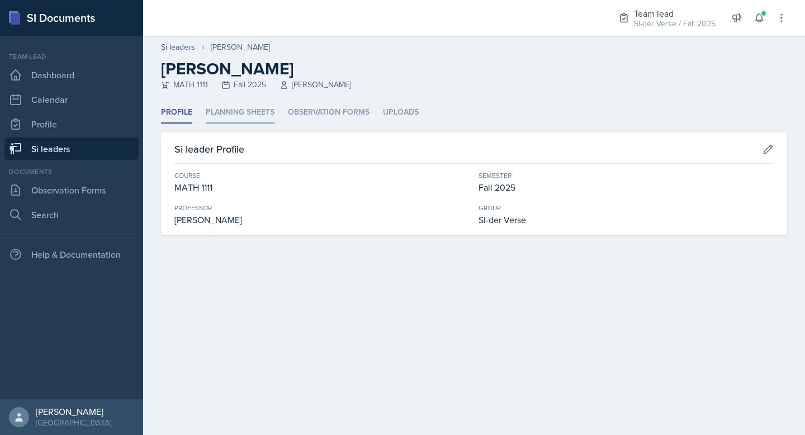
drag, startPoint x: 237, startPoint y: 107, endPoint x: 241, endPoint y: 111, distance: 6.3
click at [237, 107] on li "Planning Sheets" at bounding box center [240, 113] width 69 height 22
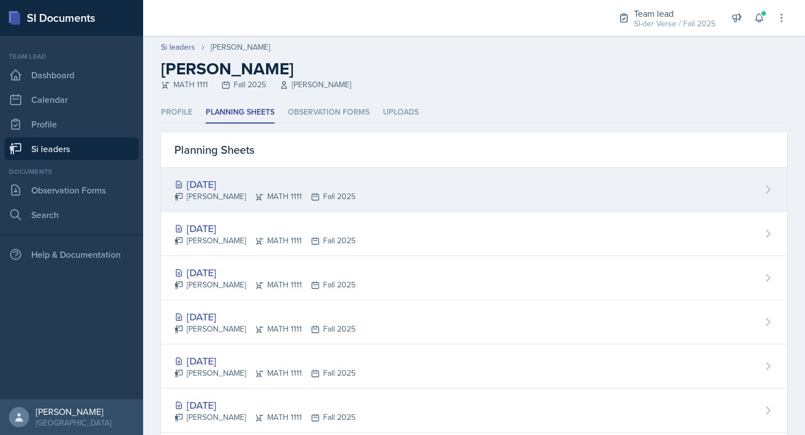
click at [261, 184] on div "[DATE]" at bounding box center [264, 184] width 181 height 15
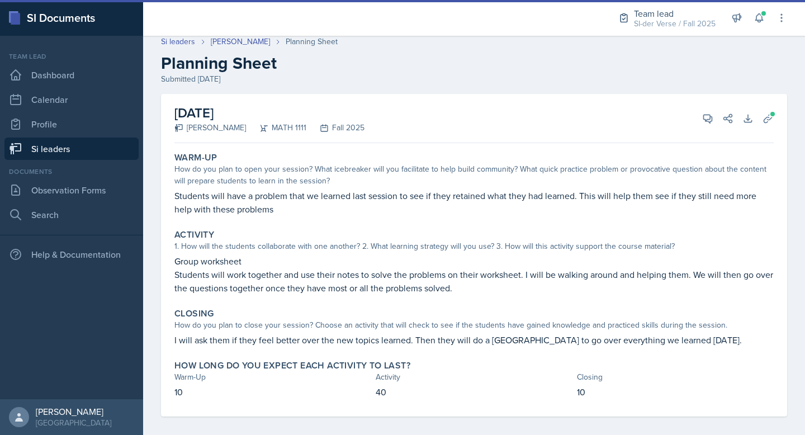
scroll to position [14, 0]
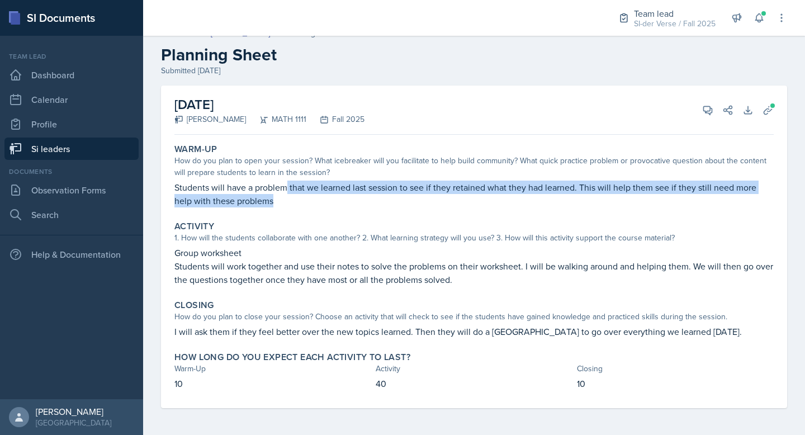
drag, startPoint x: 285, startPoint y: 190, endPoint x: 412, endPoint y: 191, distance: 126.9
click at [413, 192] on p "Students will have a problem that we learned last session to see if they retain…" at bounding box center [473, 194] width 599 height 27
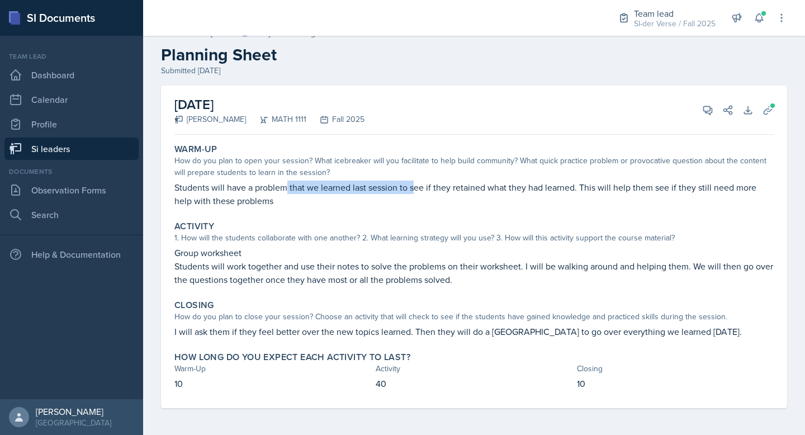
click at [384, 184] on p "Students will have a problem that we learned last session to see if they retain…" at bounding box center [473, 194] width 599 height 27
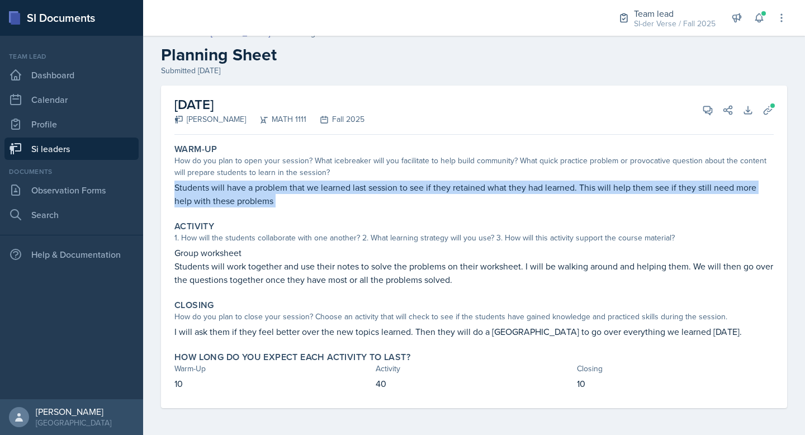
click at [384, 184] on p "Students will have a problem that we learned last session to see if they retain…" at bounding box center [473, 194] width 599 height 27
click at [698, 105] on button "View Comments" at bounding box center [708, 110] width 20 height 20
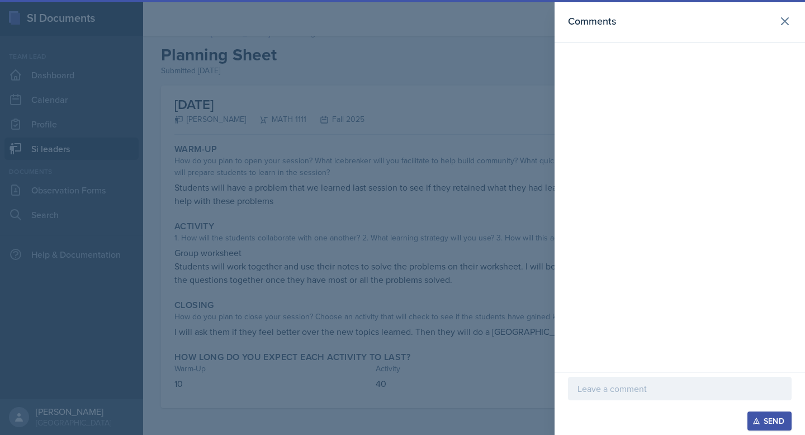
click at [602, 394] on p at bounding box center [680, 388] width 205 height 13
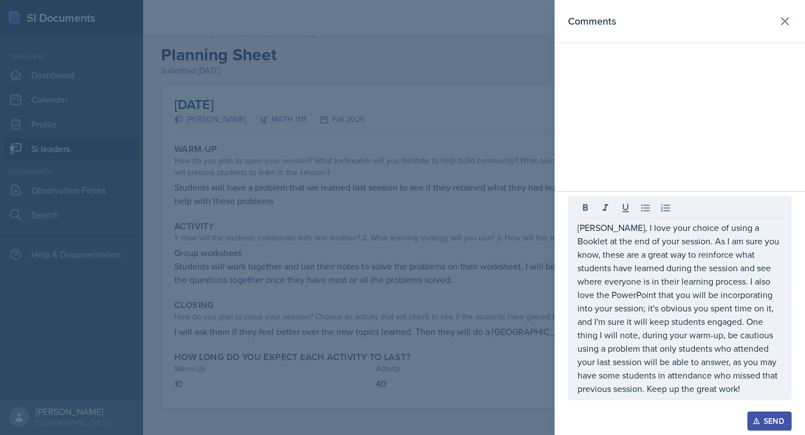
drag, startPoint x: 762, startPoint y: 426, endPoint x: 754, endPoint y: 423, distance: 8.8
click at [762, 426] on button "Send" at bounding box center [770, 421] width 44 height 19
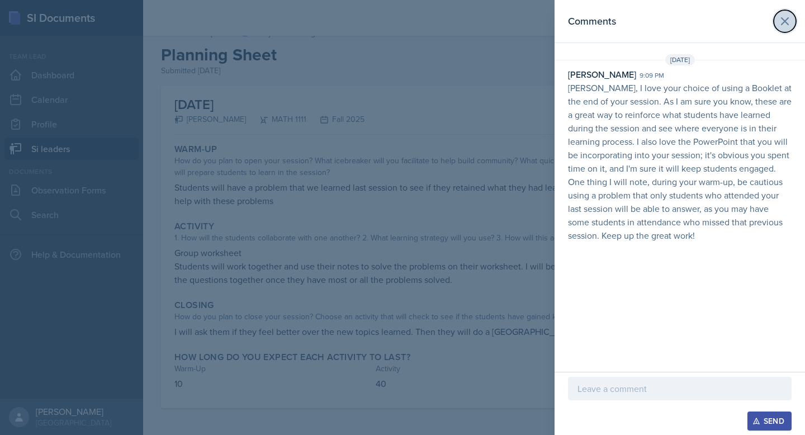
click at [786, 21] on icon at bounding box center [784, 21] width 13 height 13
